Goal: Feedback & Contribution: Contribute content

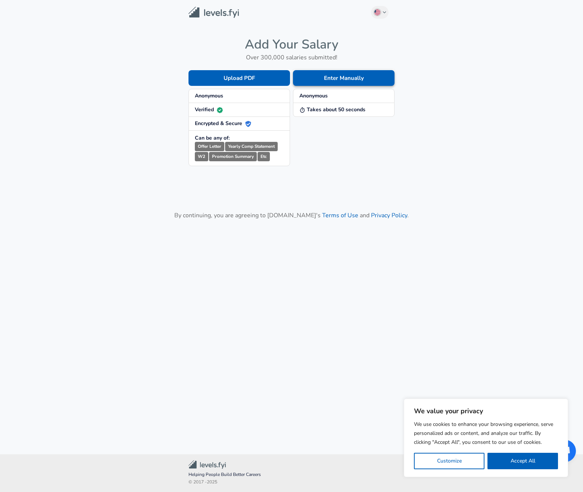
click at [322, 79] on button "Enter Manually" at bounding box center [344, 78] width 102 height 16
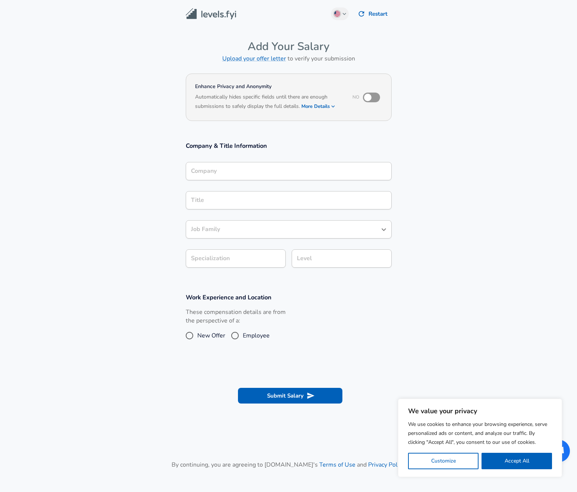
scroll to position [7, 0]
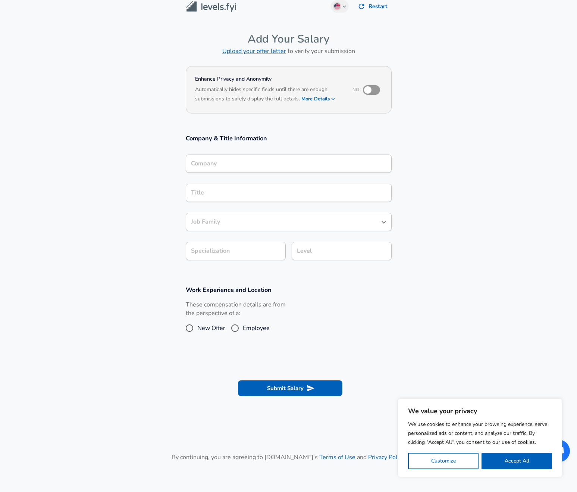
click at [291, 173] on div "Company" at bounding box center [289, 164] width 206 height 18
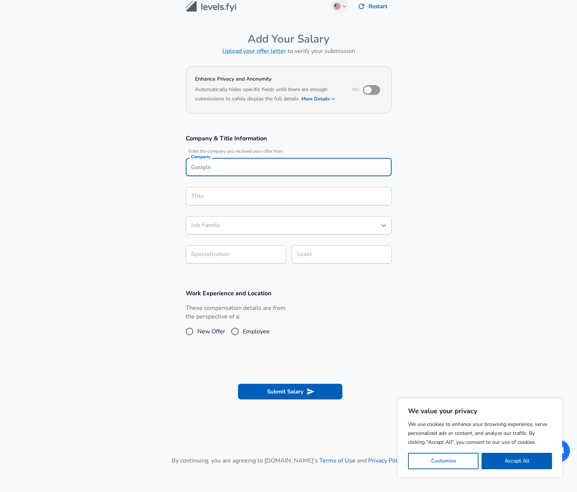
click at [236, 198] on input "Title" at bounding box center [288, 196] width 199 height 12
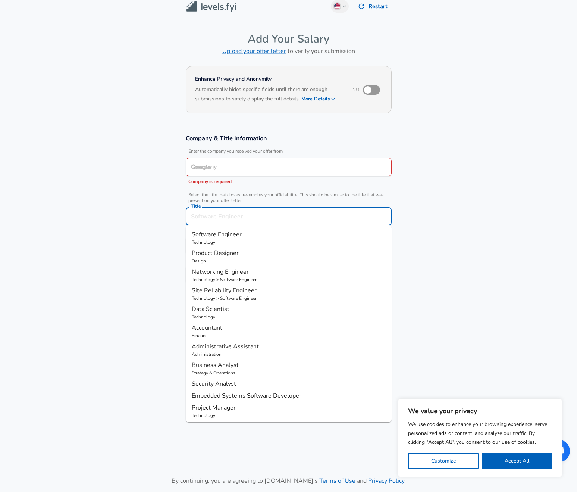
scroll to position [22, 0]
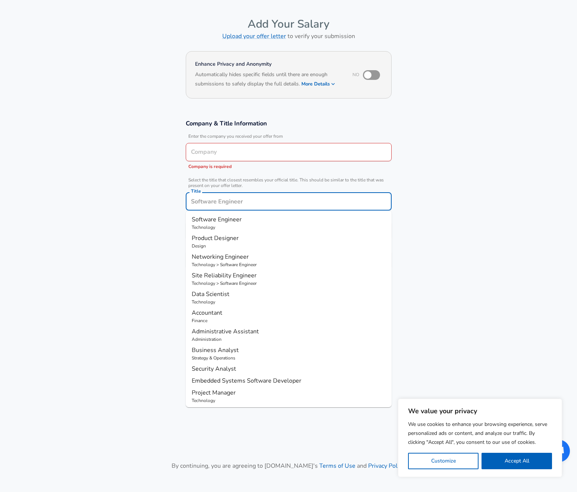
click at [240, 225] on p "Technology" at bounding box center [289, 227] width 194 height 7
type input "Software Engineer"
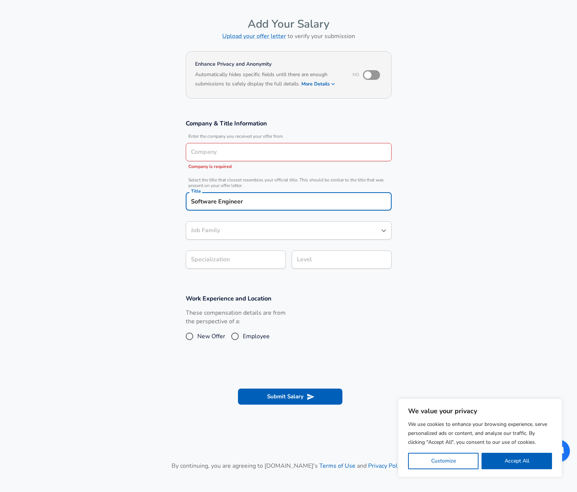
type input "Software Engineer"
click at [240, 259] on body "We value your privacy We use cookies to enhance your browsing experience, serve…" at bounding box center [288, 224] width 577 height 492
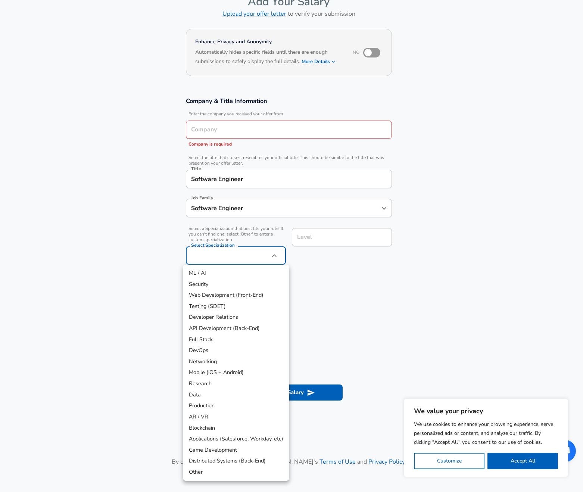
click at [241, 210] on div at bounding box center [291, 246] width 583 height 492
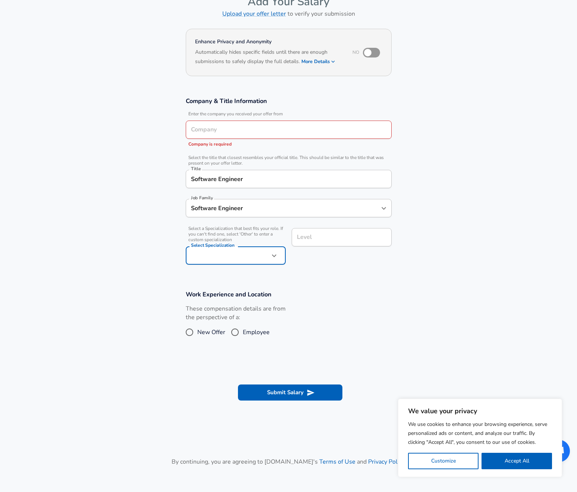
click at [260, 204] on input "Software Engineer" at bounding box center [283, 208] width 188 height 12
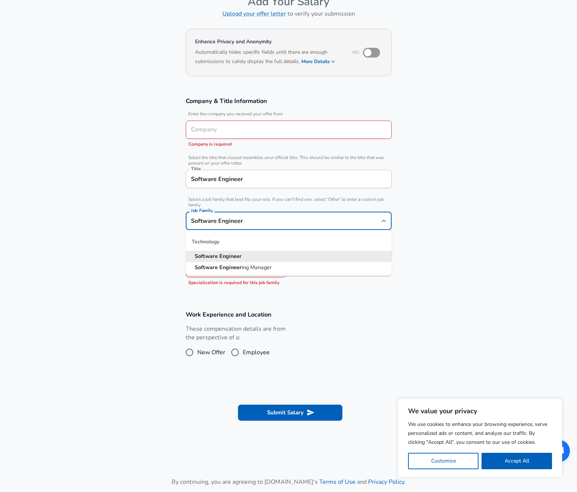
scroll to position [60, 0]
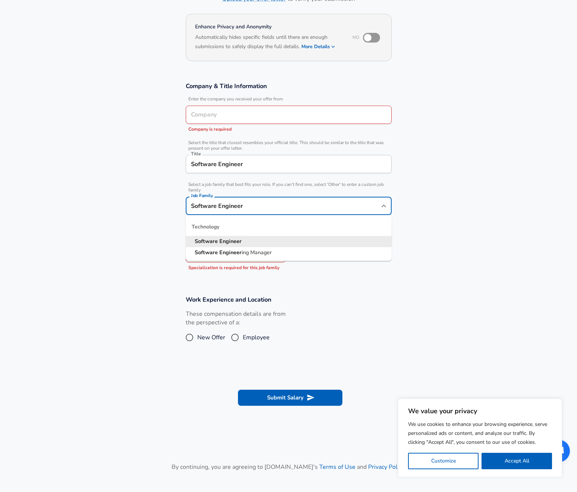
click at [435, 233] on section "Company & Title Information Enter the company you received your offer from Comp…" at bounding box center [288, 179] width 577 height 213
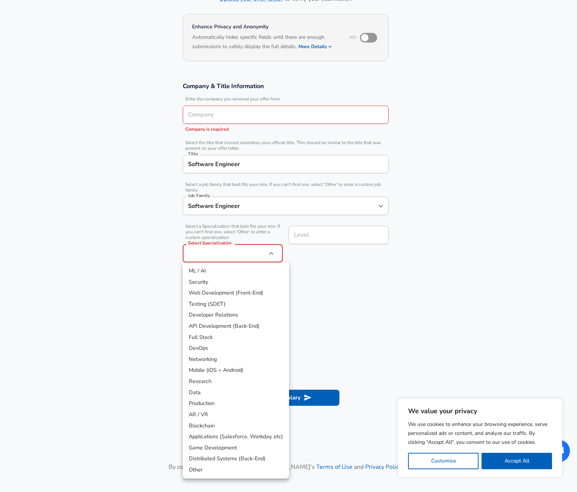
click at [240, 254] on body "We value your privacy We use cookies to enhance your browsing experience, serve…" at bounding box center [288, 186] width 577 height 492
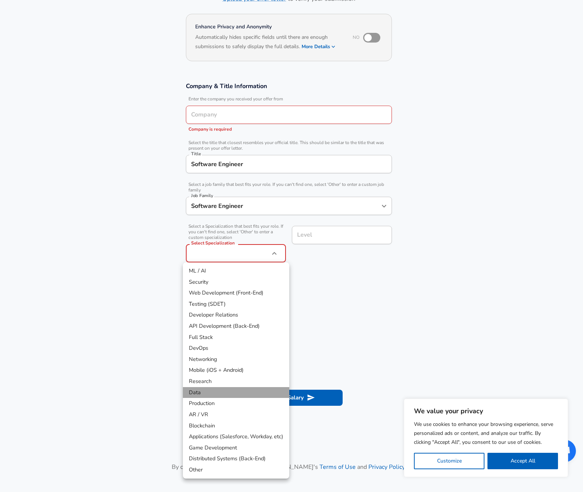
click at [228, 387] on li "Data" at bounding box center [236, 392] width 106 height 11
type input "Data"
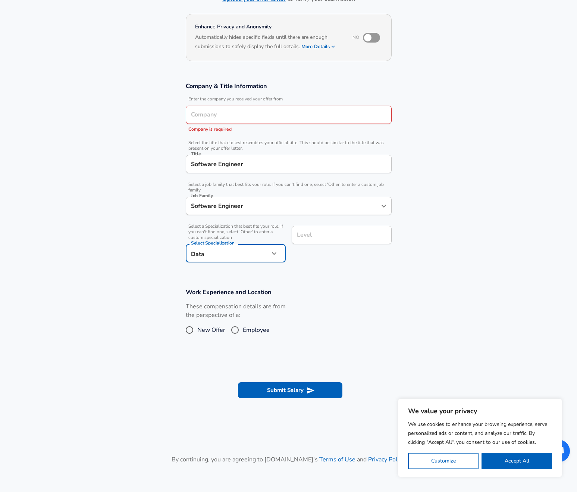
click at [311, 274] on section "Company & Title Information Enter the company you received your offer from Comp…" at bounding box center [288, 176] width 577 height 206
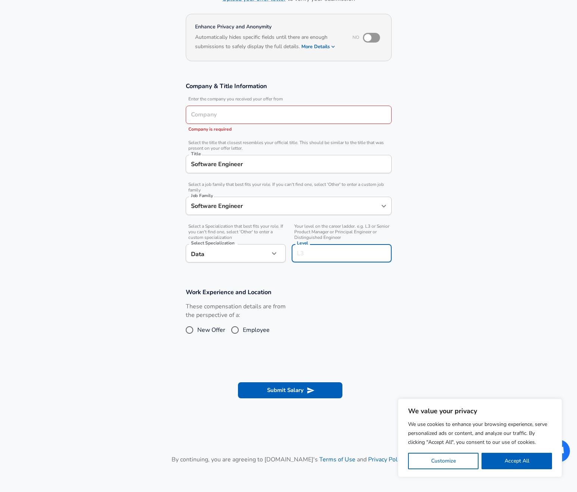
scroll to position [75, 0]
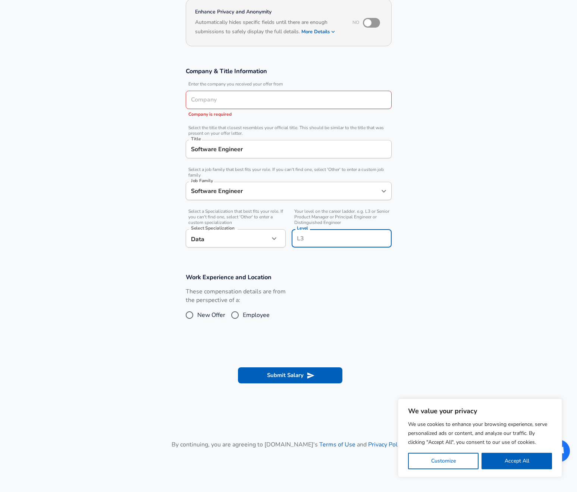
click at [316, 234] on input "Level" at bounding box center [341, 239] width 93 height 12
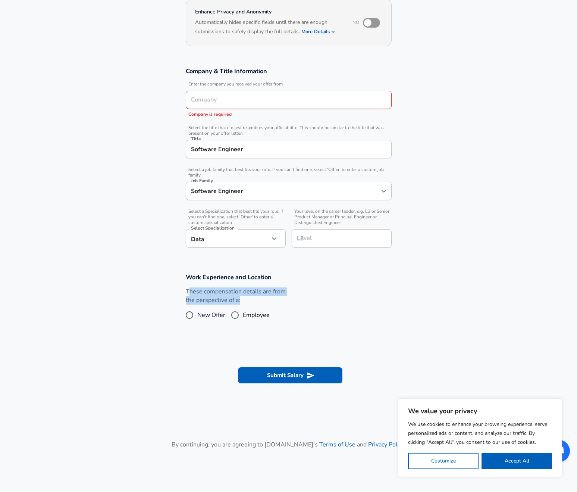
drag, startPoint x: 189, startPoint y: 291, endPoint x: 272, endPoint y: 298, distance: 82.7
click at [272, 298] on label "These compensation details are from the perspective of a:" at bounding box center [236, 295] width 100 height 17
click at [213, 318] on span "New Offer" at bounding box center [211, 315] width 28 height 9
click at [197, 318] on input "New Offer" at bounding box center [190, 315] width 16 height 12
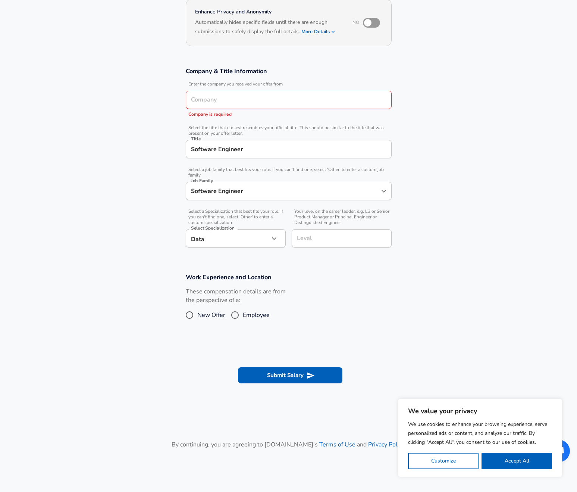
radio input "true"
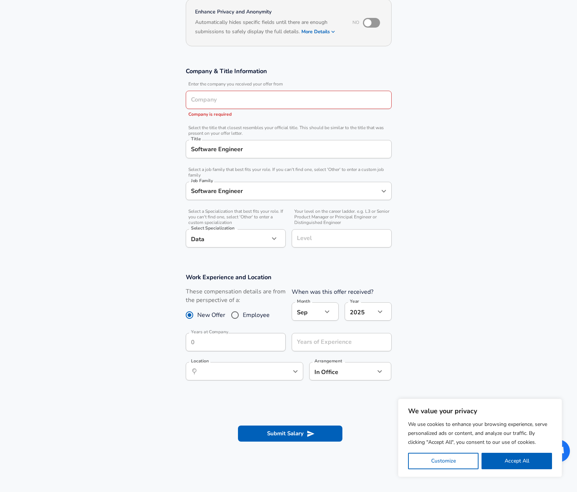
click at [213, 318] on span "New Offer" at bounding box center [211, 315] width 28 height 9
click at [197, 318] on input "New Offer" at bounding box center [190, 315] width 16 height 12
click at [240, 316] on input "Employee" at bounding box center [235, 315] width 16 height 12
radio input "true"
click at [191, 316] on input "New Offer" at bounding box center [190, 315] width 16 height 12
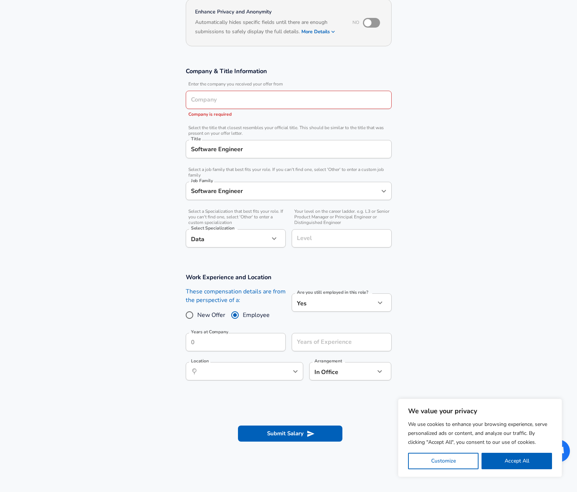
radio input "true"
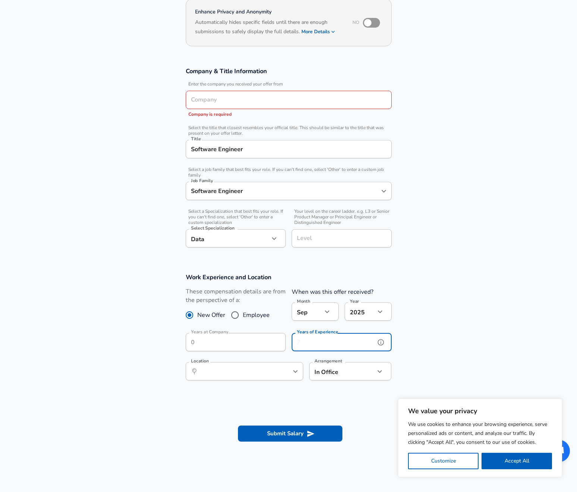
click at [313, 340] on input "Years of Experience" at bounding box center [334, 342] width 84 height 18
type input "7"
click at [438, 312] on section "Work Experience and Location These compensation details are from the perspectiv…" at bounding box center [288, 330] width 577 height 133
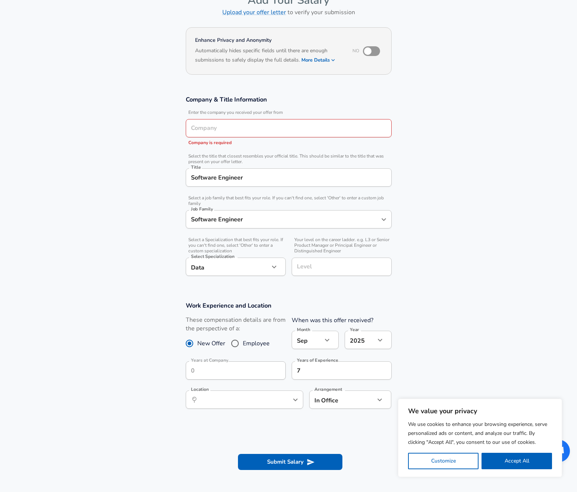
scroll to position [13, 0]
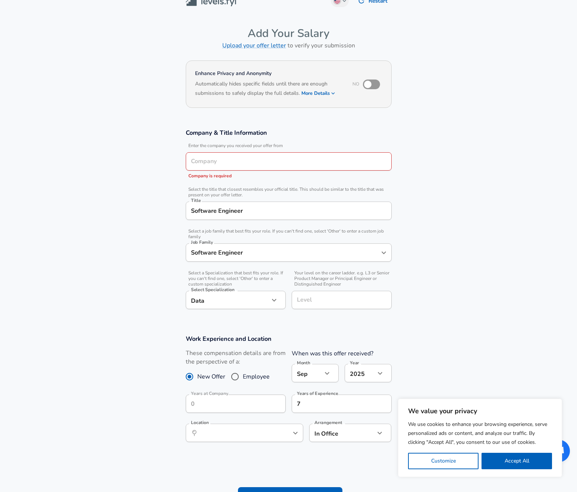
click at [242, 159] on input "Company" at bounding box center [288, 162] width 199 height 12
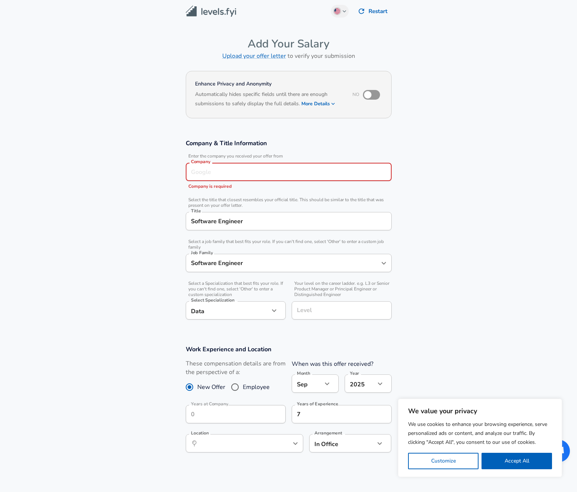
scroll to position [7, 0]
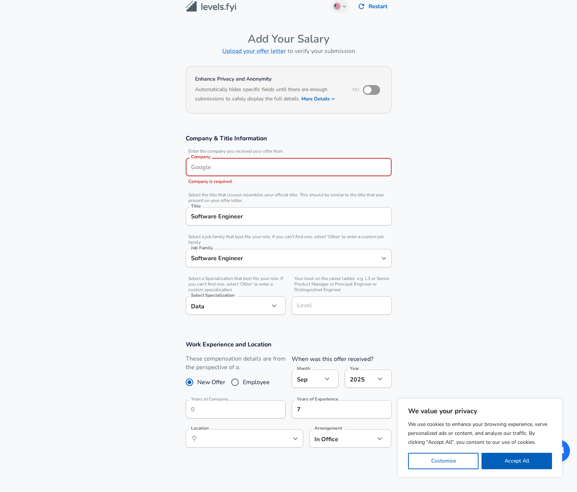
click at [191, 218] on input "Software Engineer" at bounding box center [288, 216] width 199 height 12
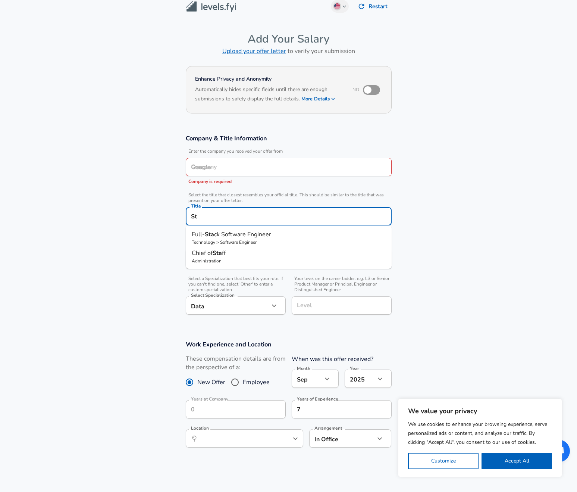
type input "S"
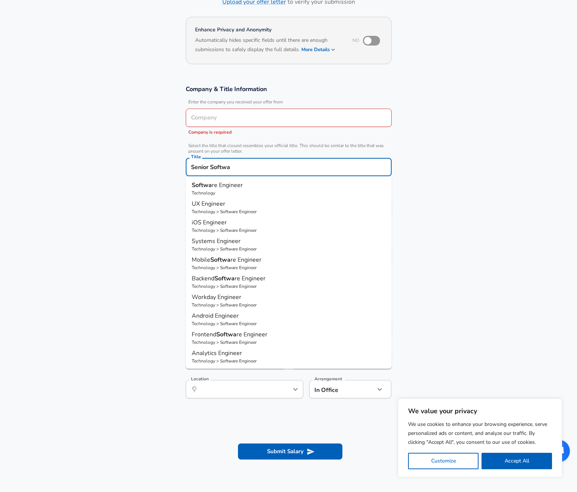
scroll to position [56, 0]
click at [231, 183] on span "re Engineer" at bounding box center [227, 185] width 31 height 8
type input "Software Engineer"
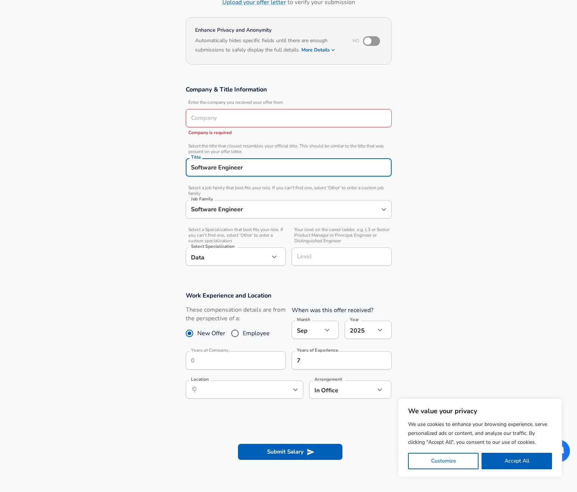
click at [224, 212] on input "Software Engineer" at bounding box center [283, 209] width 188 height 12
click at [120, 208] on section "Company & Title Information Enter the company you received your offer from Comp…" at bounding box center [288, 180] width 577 height 206
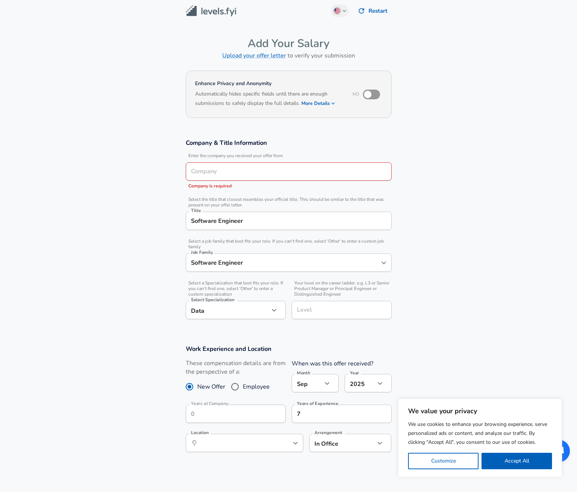
scroll to position [0, 0]
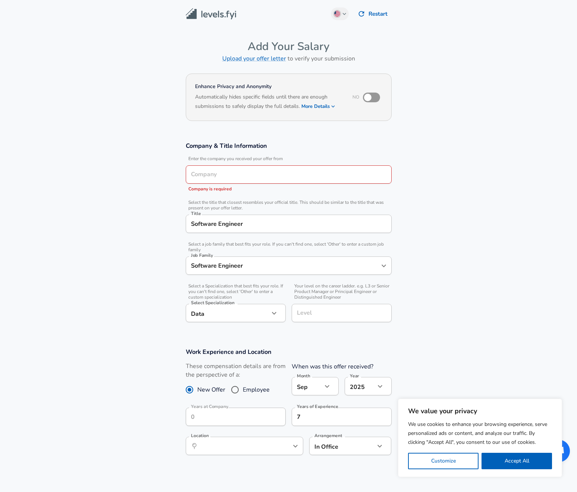
click at [219, 172] on input "Company" at bounding box center [288, 175] width 199 height 12
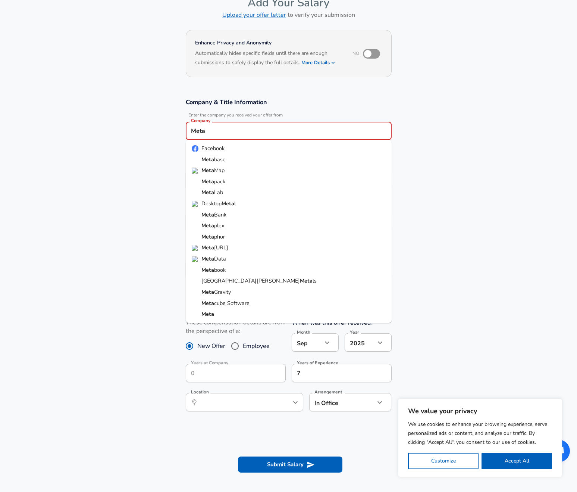
scroll to position [43, 0]
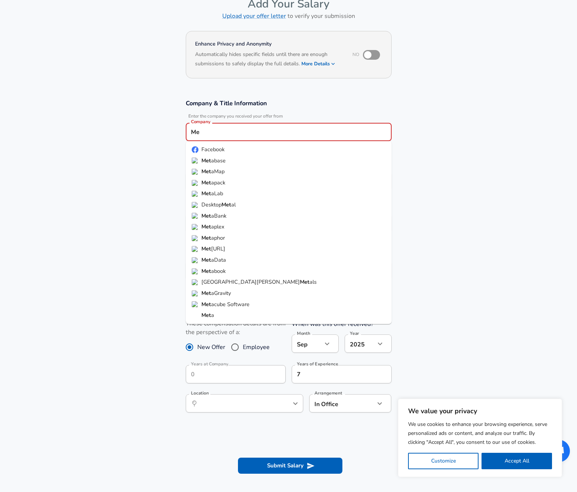
type input "M"
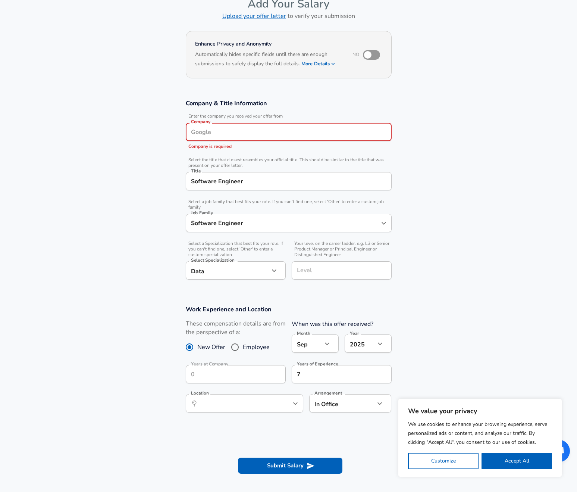
click at [218, 127] on input "Company" at bounding box center [288, 132] width 199 height 12
click at [218, 135] on input "Company" at bounding box center [288, 132] width 199 height 12
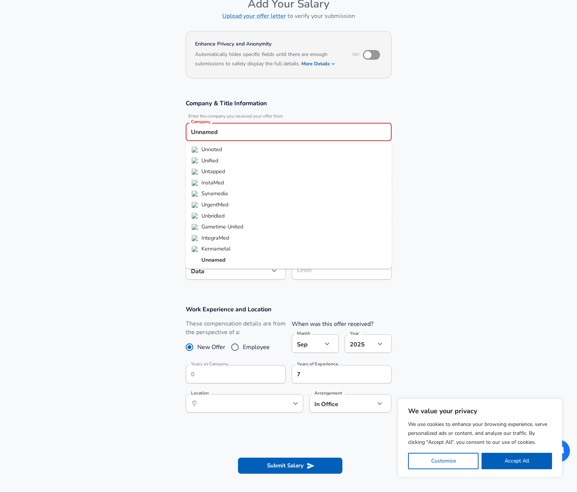
click at [246, 258] on li "Unnamed" at bounding box center [289, 260] width 206 height 11
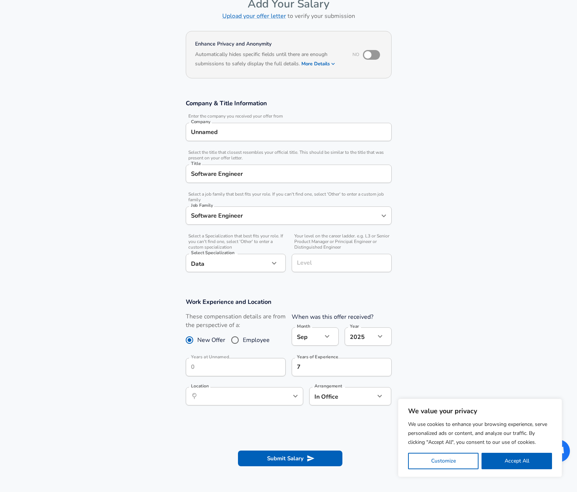
click at [406, 231] on section "Company & Title Information Enter the company you received your offer from Comp…" at bounding box center [288, 189] width 577 height 199
click at [347, 389] on body "We value your privacy We use cookies to enhance your browsing experience, serve…" at bounding box center [288, 203] width 577 height 492
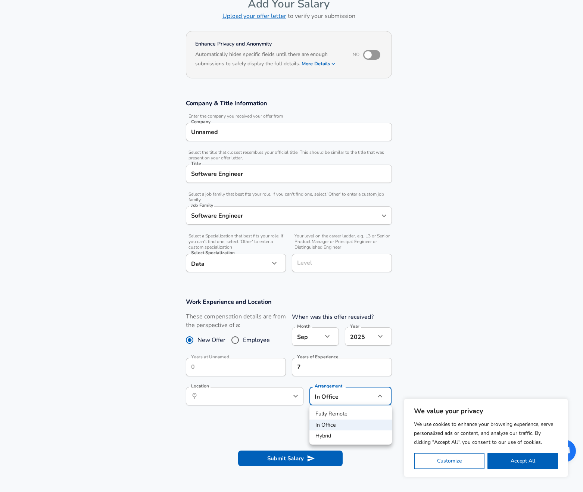
click at [475, 363] on div at bounding box center [291, 246] width 583 height 492
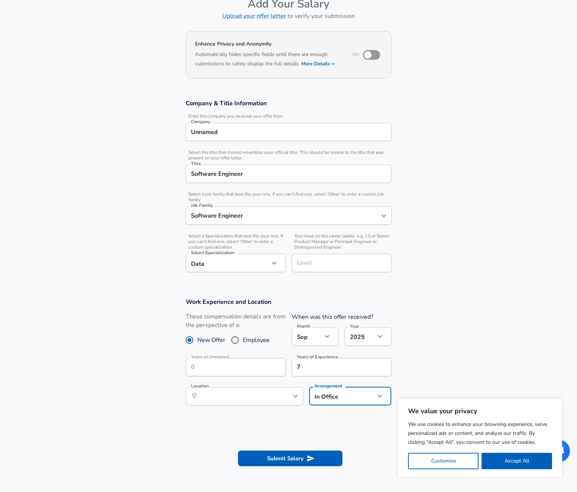
click at [258, 128] on input "Unnamed" at bounding box center [288, 132] width 199 height 12
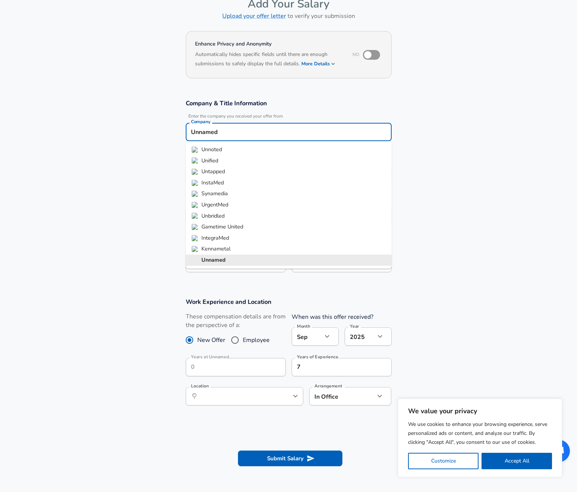
click at [258, 128] on input "Unnamed" at bounding box center [288, 132] width 199 height 12
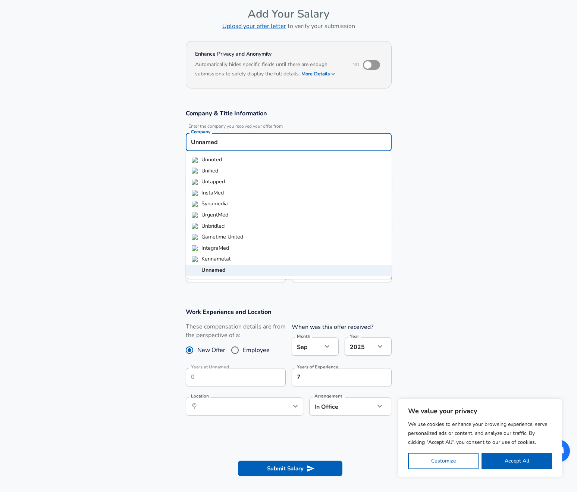
click at [202, 145] on input "Unnamed" at bounding box center [288, 142] width 199 height 12
type input "BestTI"
click at [481, 169] on section "Company & Title Information Enter the company you received your offer from Comp…" at bounding box center [288, 199] width 577 height 199
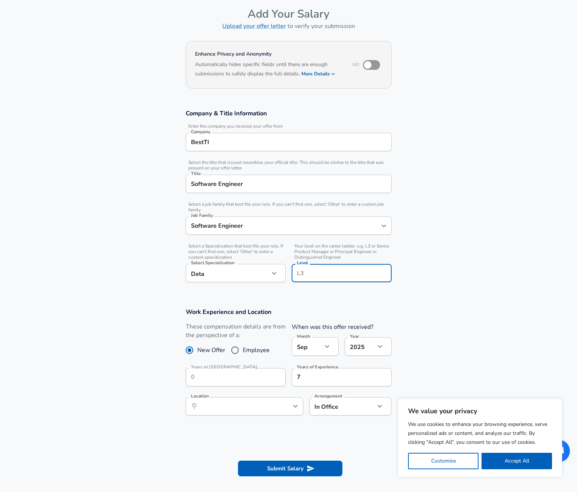
click at [321, 271] on input "Level" at bounding box center [341, 273] width 93 height 12
type input "L3"
click at [427, 240] on section "Company & Title Information Enter the company you received your offer from Comp…" at bounding box center [288, 199] width 577 height 199
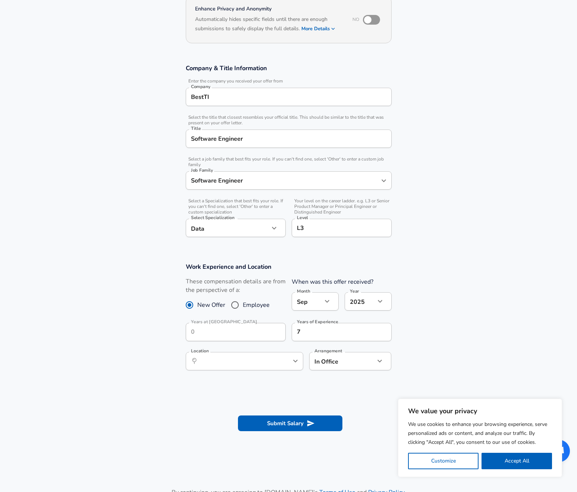
scroll to position [95, 0]
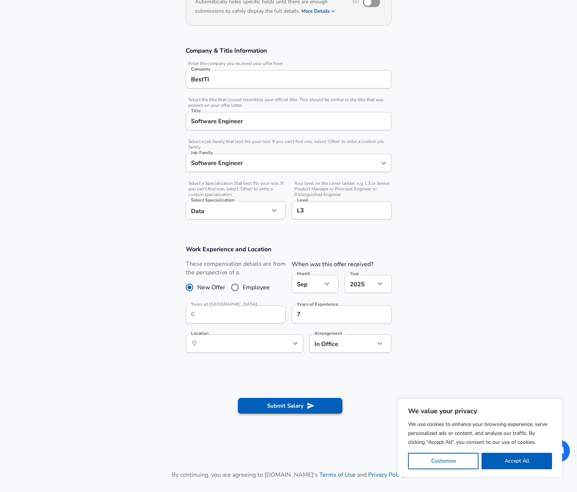
click at [280, 405] on button "Submit Salary" at bounding box center [290, 406] width 104 height 16
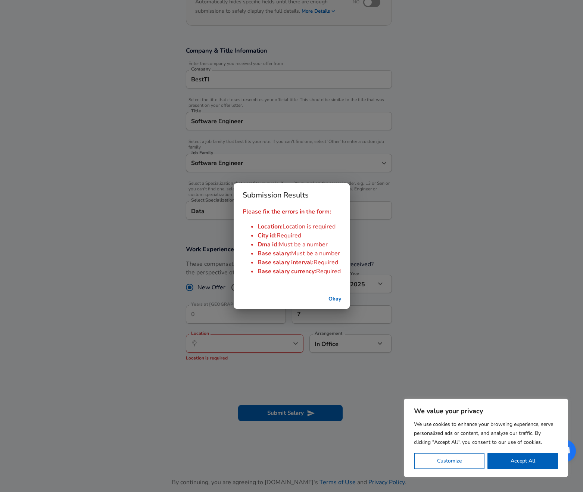
click at [240, 338] on div "Submission Results Please fix the errors in the form: Location : Location is re…" at bounding box center [291, 246] width 583 height 492
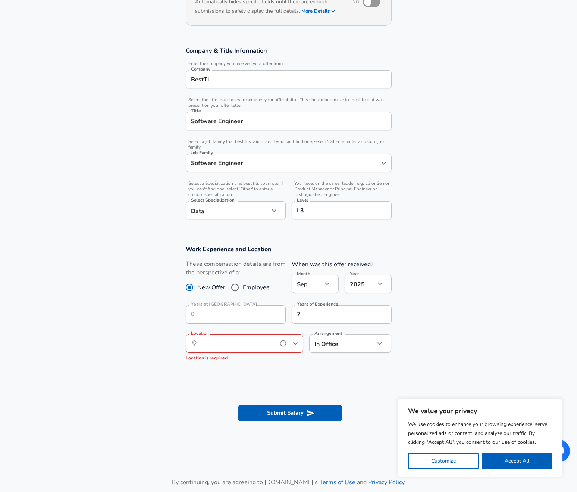
click at [243, 344] on input "Location" at bounding box center [236, 344] width 77 height 12
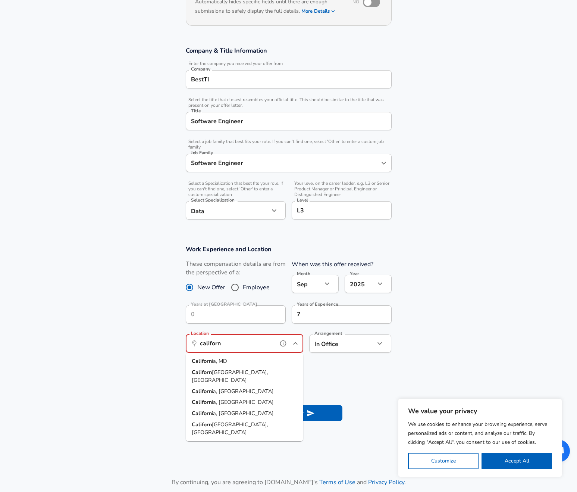
click at [288, 371] on li "[GEOGRAPHIC_DATA], [GEOGRAPHIC_DATA]" at bounding box center [245, 376] width 118 height 19
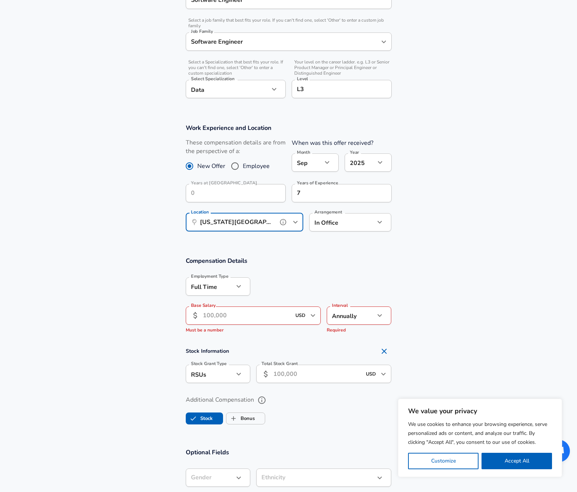
scroll to position [231, 0]
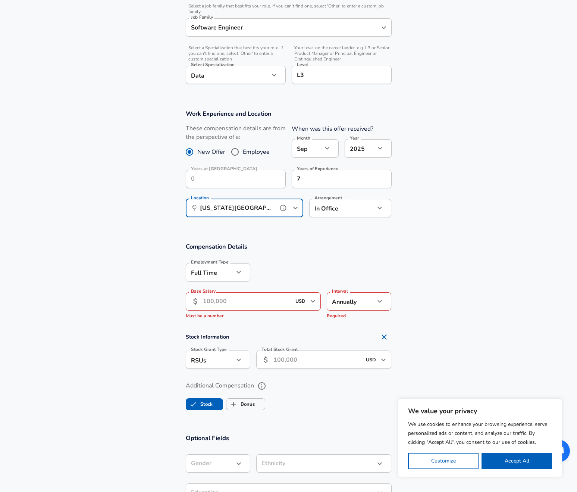
type input "[US_STATE][GEOGRAPHIC_DATA], [GEOGRAPHIC_DATA]"
click at [253, 300] on input "Base Salary" at bounding box center [247, 301] width 88 height 18
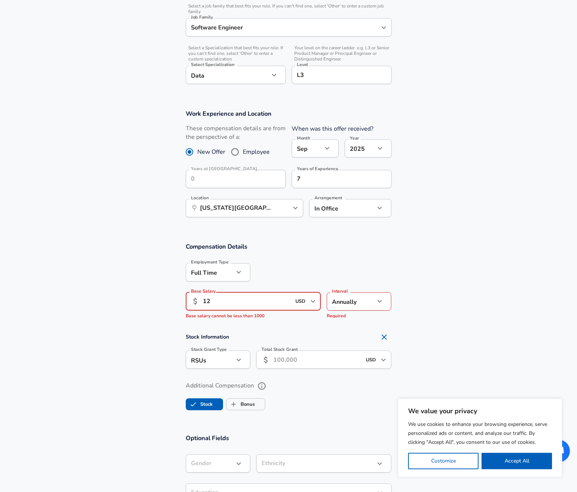
type input "1"
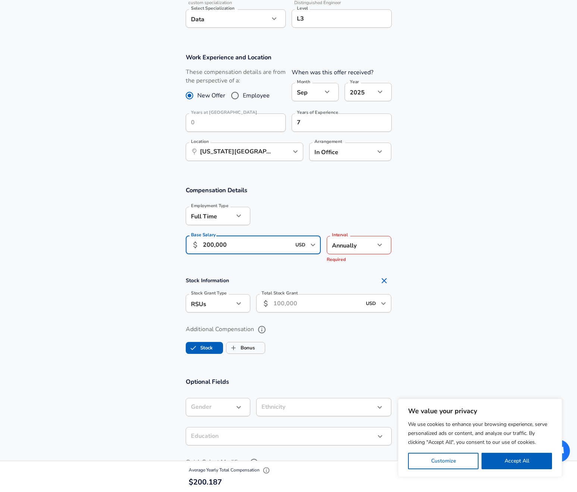
scroll to position [287, 0]
click at [205, 243] on input "200,000" at bounding box center [247, 244] width 88 height 18
type input "120,000"
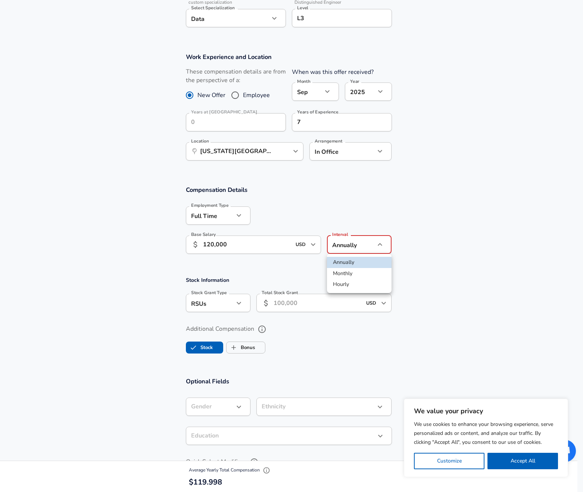
click at [428, 243] on div at bounding box center [291, 246] width 583 height 492
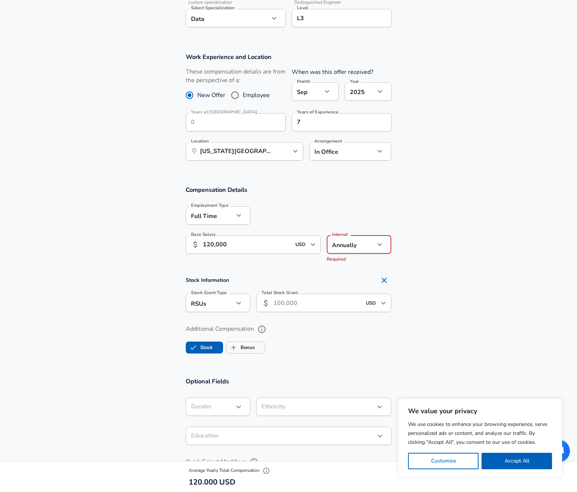
click at [416, 285] on section "Stock Information Stock Grant Type RSUs stock Stock Grant Type Total Stock Gran…" at bounding box center [288, 295] width 577 height 44
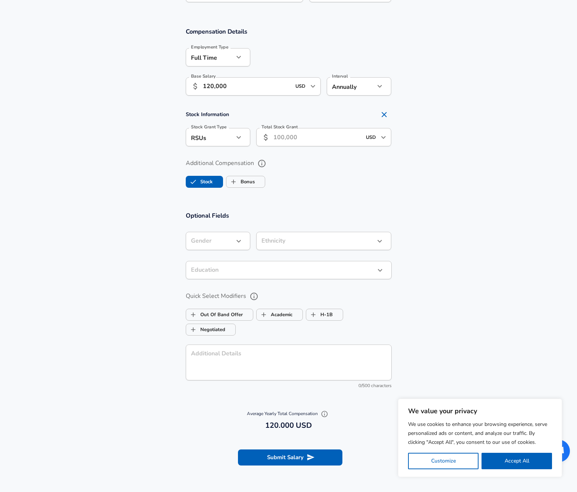
scroll to position [446, 0]
click at [293, 459] on button "Submit Salary" at bounding box center [290, 457] width 104 height 16
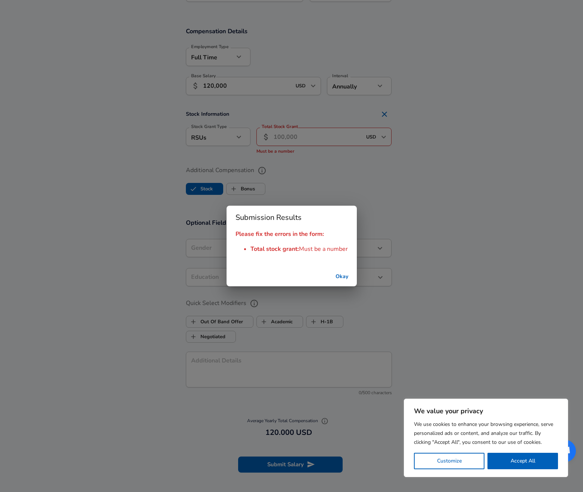
click at [339, 275] on button "Okay" at bounding box center [342, 277] width 24 height 14
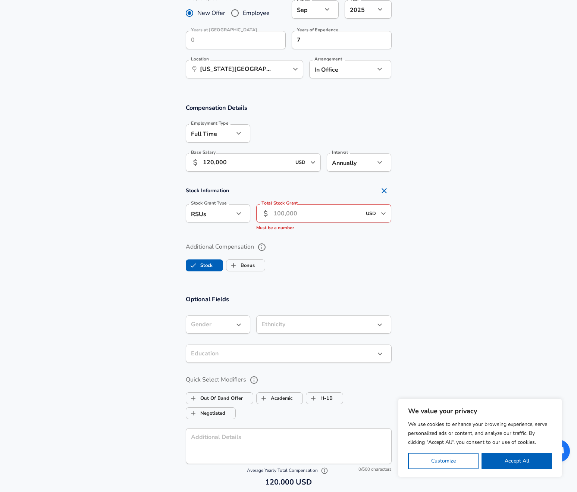
scroll to position [337, 0]
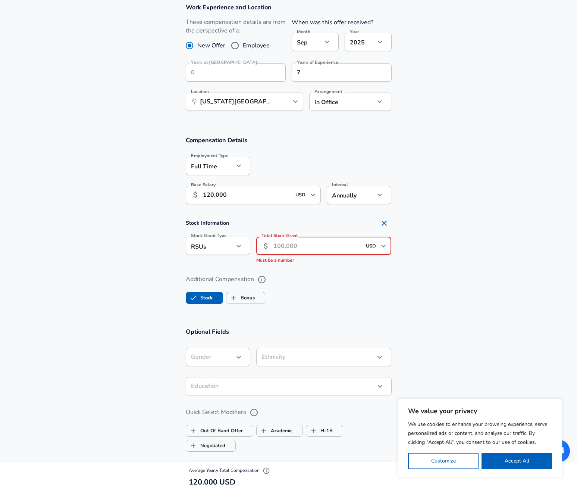
click at [322, 240] on input "Total Stock Grant" at bounding box center [318, 246] width 88 height 18
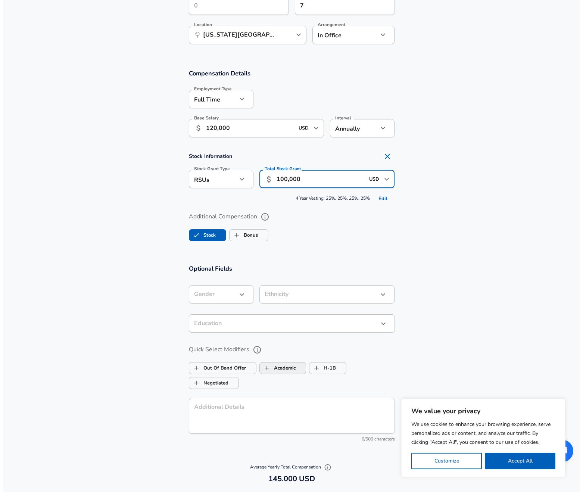
scroll to position [546, 0]
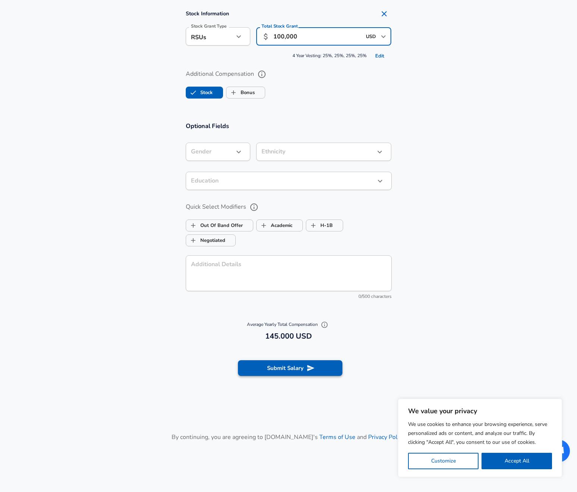
type input "100,000"
click at [287, 367] on button "Submit Salary" at bounding box center [290, 368] width 104 height 16
